Goal: Task Accomplishment & Management: Use online tool/utility

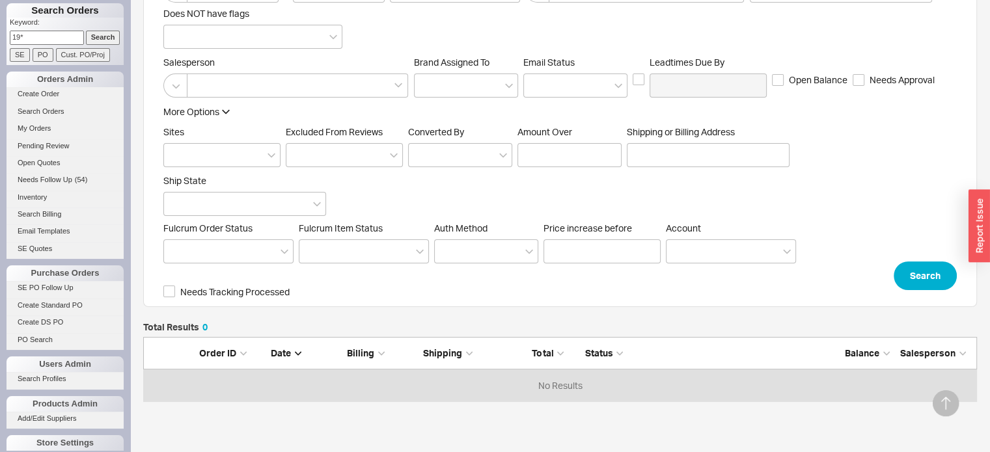
scroll to position [32, 0]
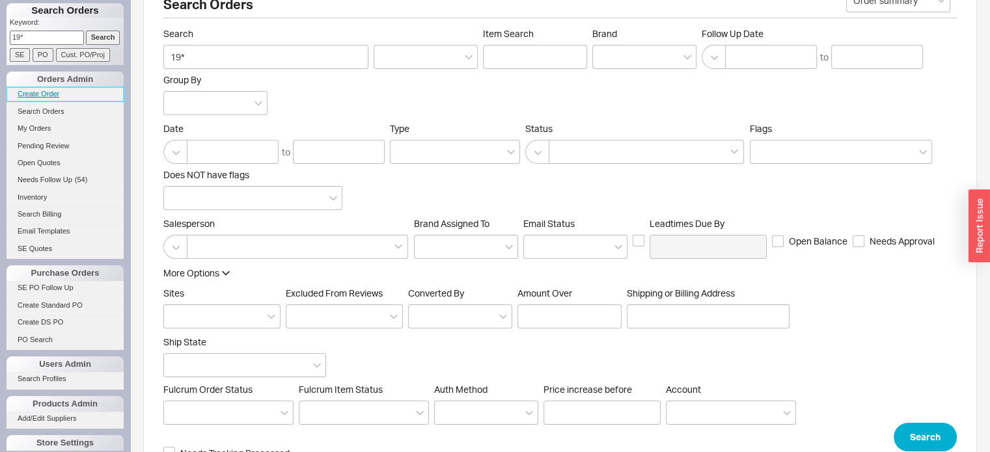
click at [59, 96] on link "Create Order" at bounding box center [65, 94] width 117 height 14
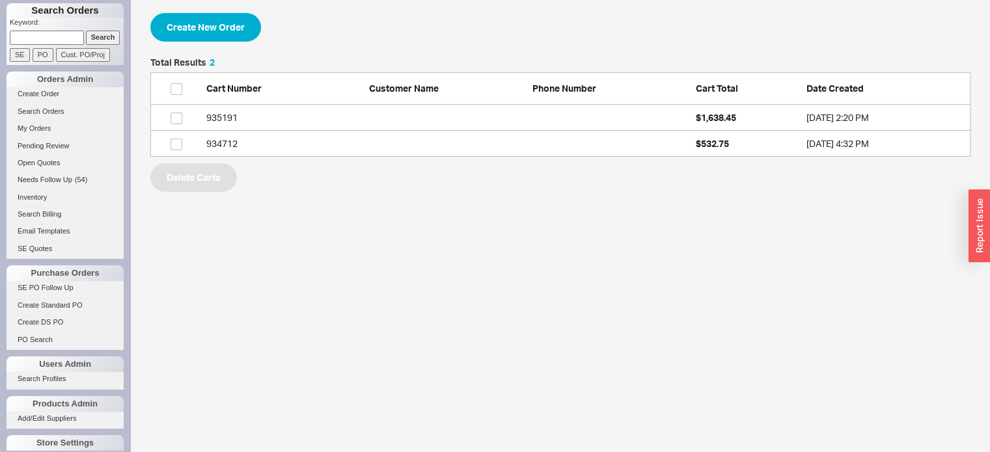
scroll to position [89, 810]
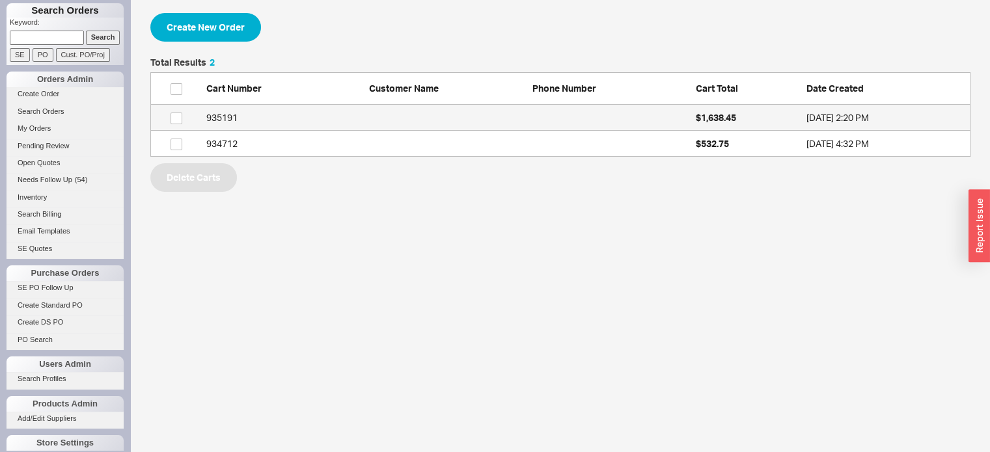
click at [233, 120] on div "935191" at bounding box center [284, 117] width 157 height 13
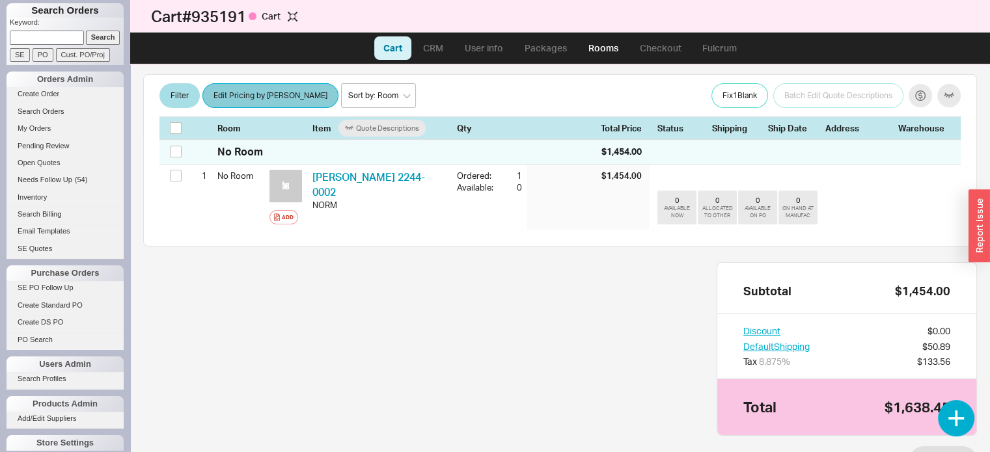
scroll to position [186, 0]
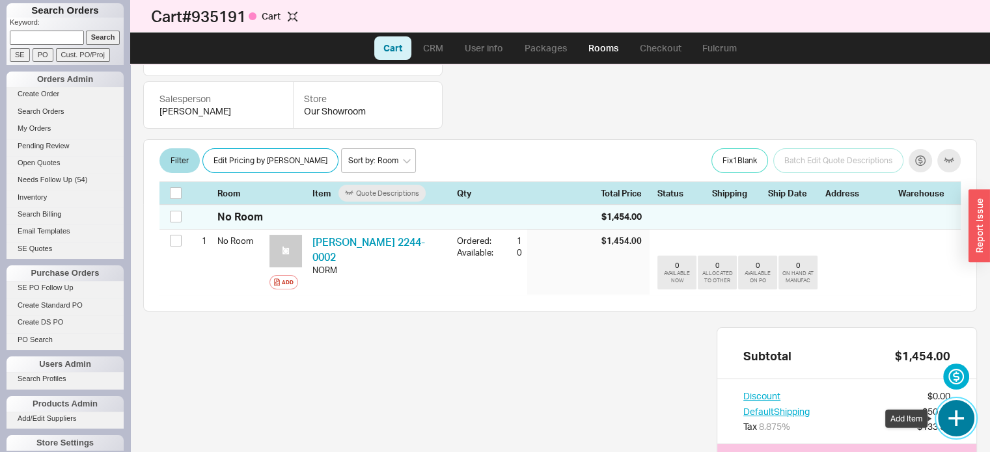
click at [953, 421] on button "button" at bounding box center [956, 418] width 36 height 36
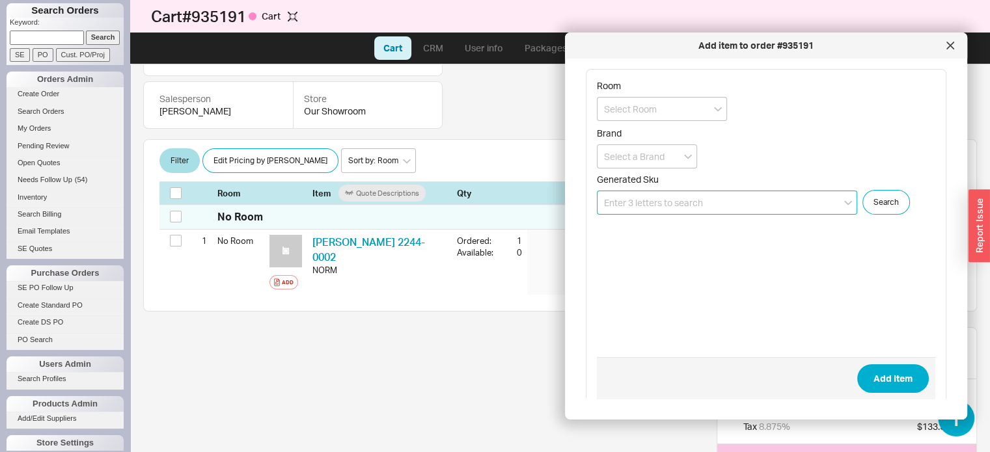
click at [705, 202] on input at bounding box center [727, 203] width 260 height 24
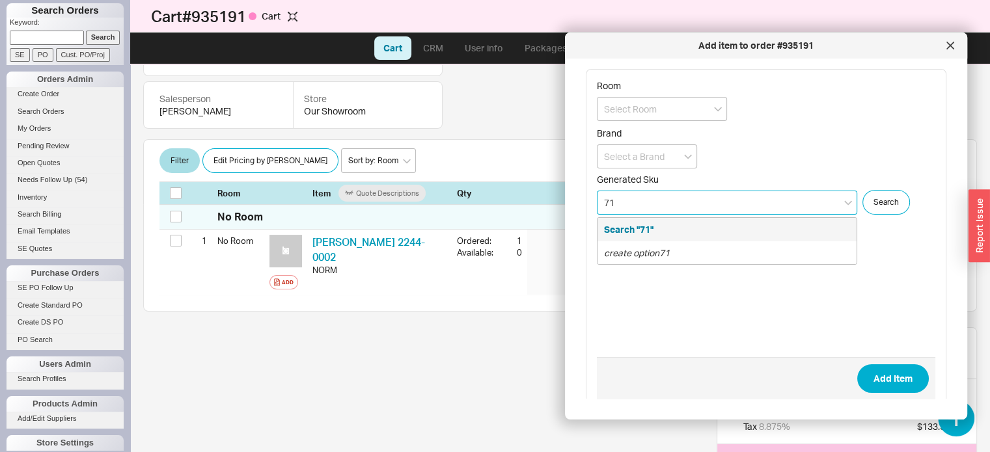
type input "7"
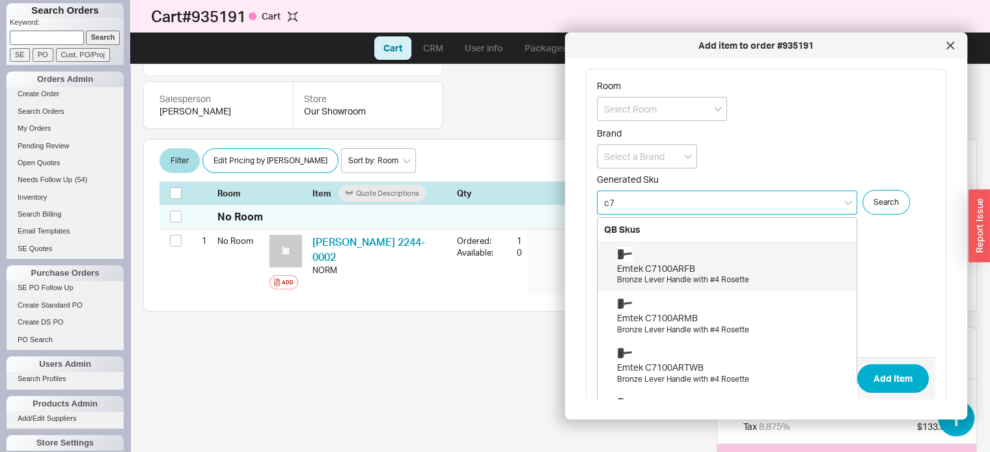
type input "c"
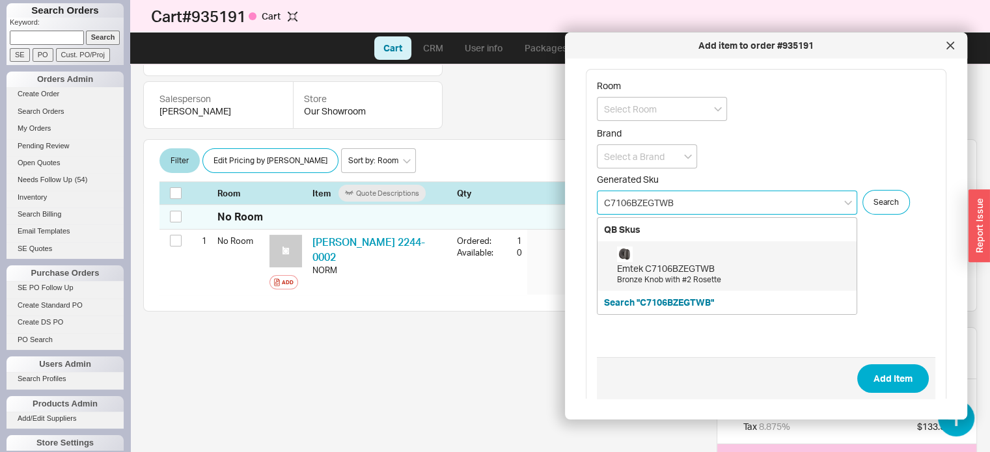
click at [702, 271] on div "Emtek C7106BZEGTWB" at bounding box center [733, 268] width 233 height 13
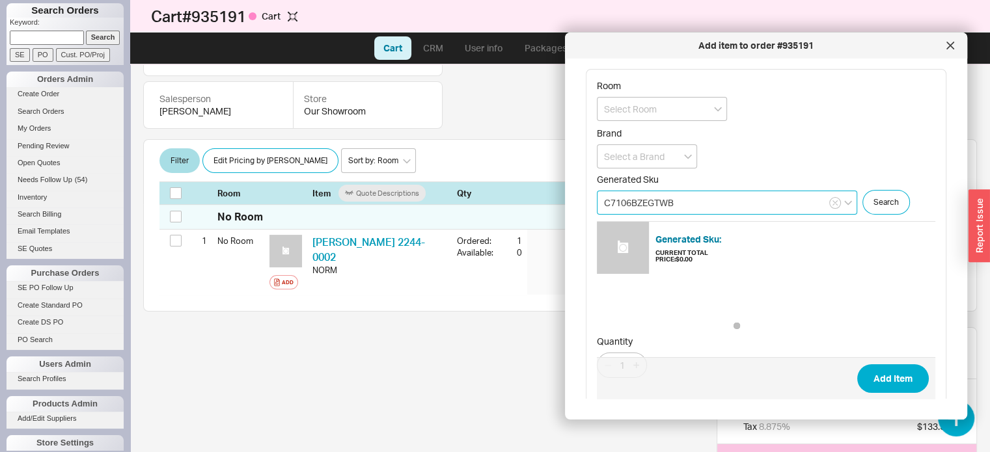
type input "C7106BZEGTWB"
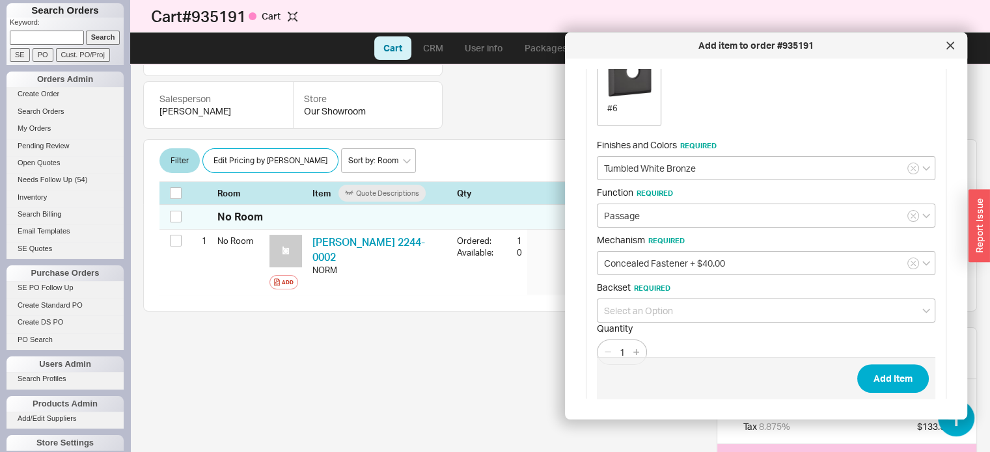
scroll to position [435, 0]
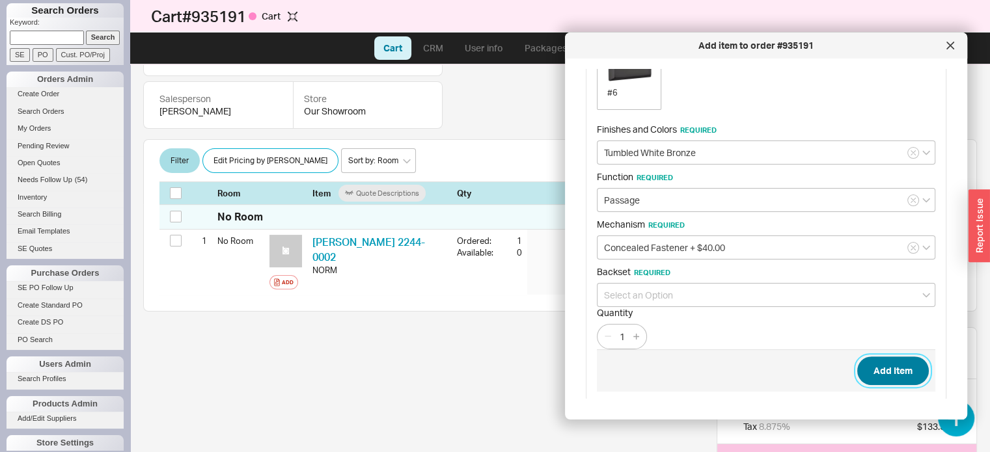
click at [892, 362] on button "Add Item" at bounding box center [893, 371] width 72 height 29
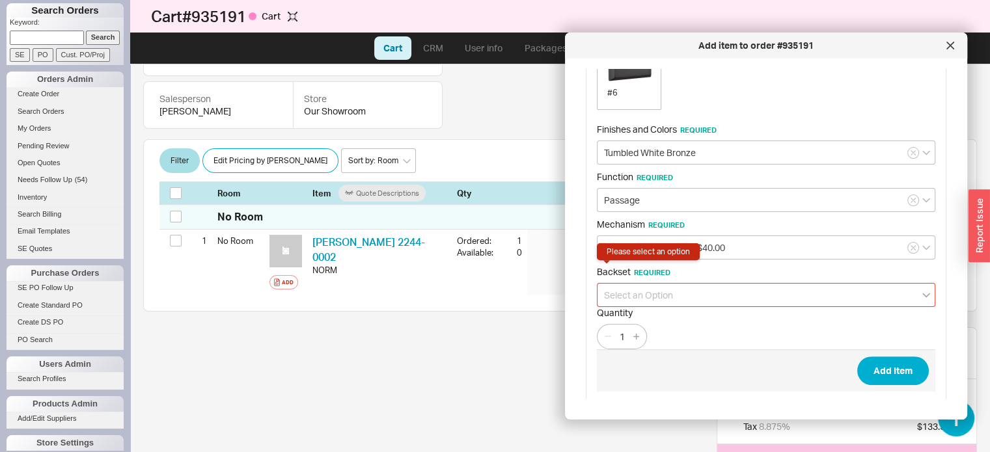
click at [922, 293] on icon "open menu" at bounding box center [926, 295] width 8 height 5
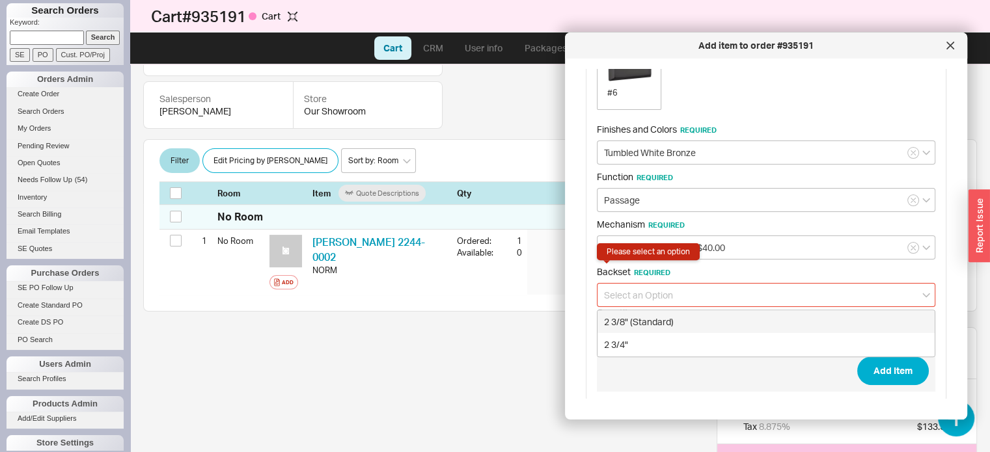
click at [625, 312] on div "2 3/8" (Standard)" at bounding box center [765, 321] width 337 height 23
type input "2 3/8" (Standard)"
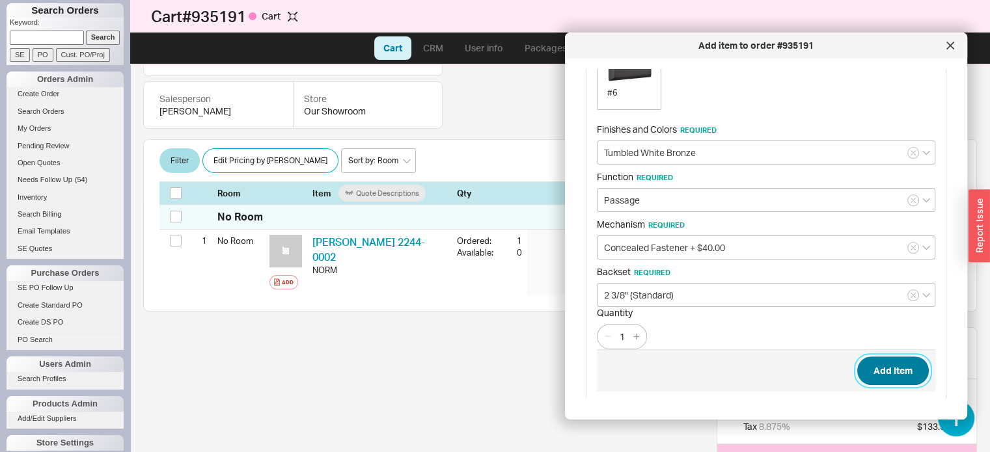
click at [888, 366] on button "Add Item" at bounding box center [893, 371] width 72 height 29
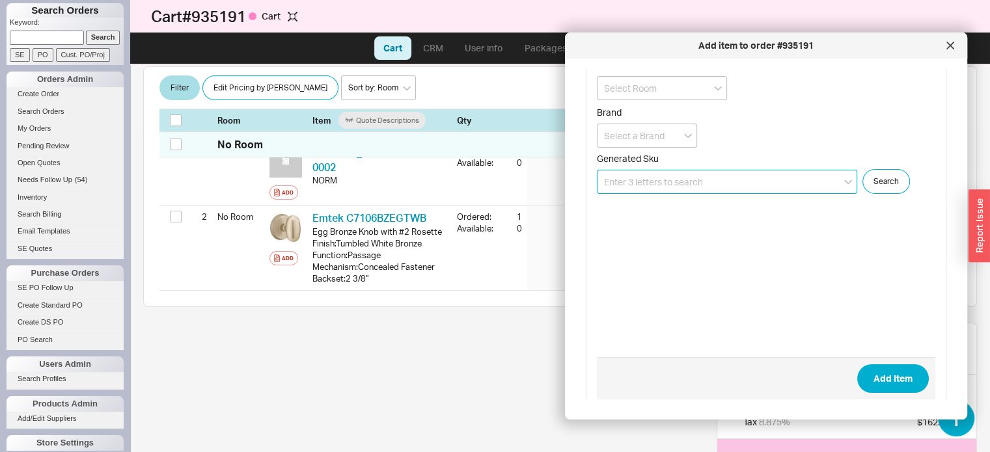
scroll to position [0, 0]
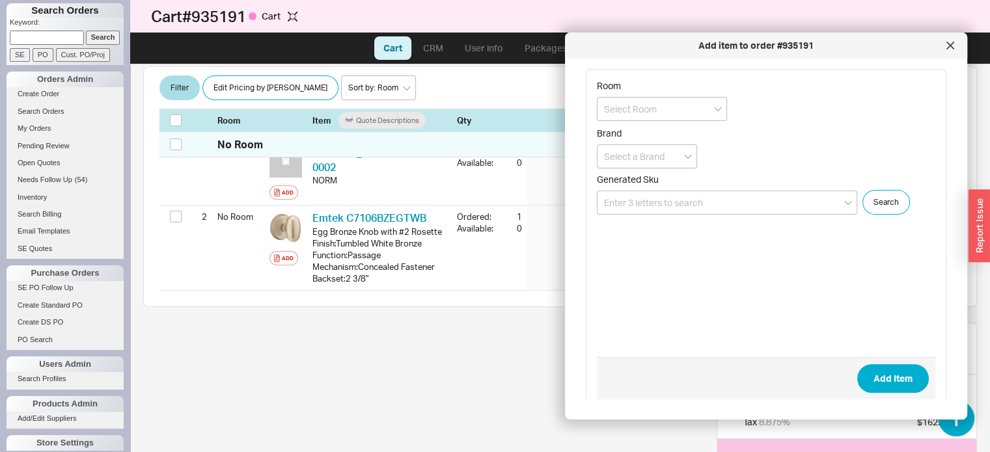
click at [951, 40] on div at bounding box center [950, 45] width 21 height 21
